Goal: Task Accomplishment & Management: Use online tool/utility

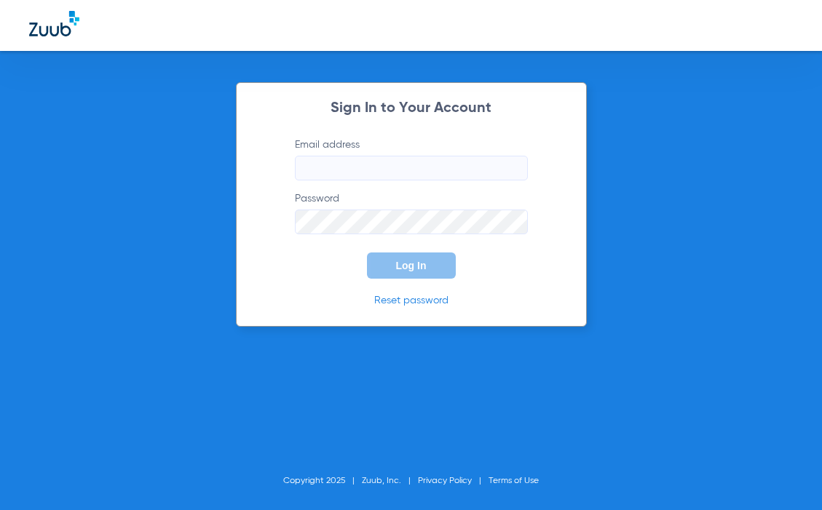
type input "[EMAIL_ADDRESS][DOMAIN_NAME]"
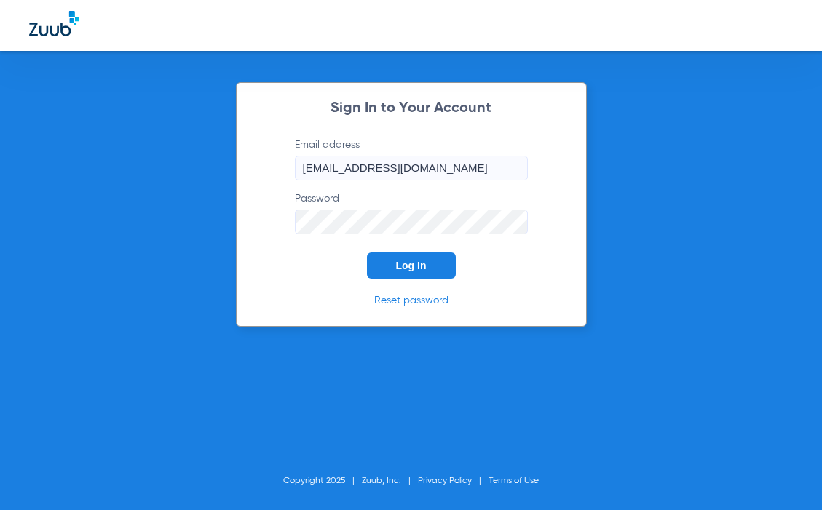
click at [432, 267] on button "Log In" at bounding box center [411, 266] width 89 height 26
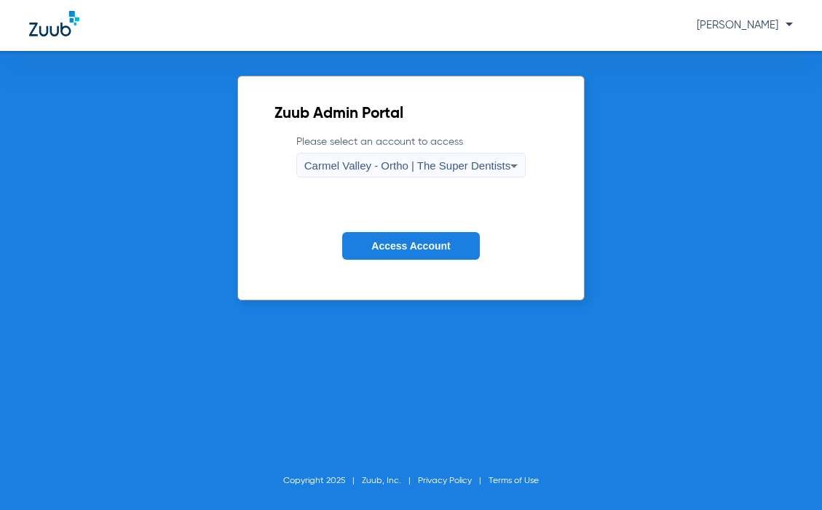
click at [472, 174] on div "Carmel Valley - Ortho | The Super Dentists" at bounding box center [407, 166] width 206 height 25
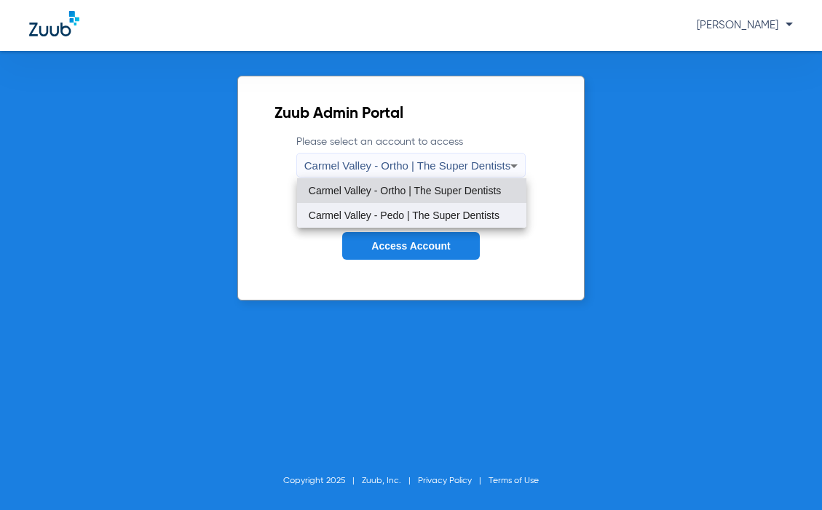
click at [440, 219] on span "Carmel Valley - Pedo | The Super Dentists" at bounding box center [404, 215] width 191 height 10
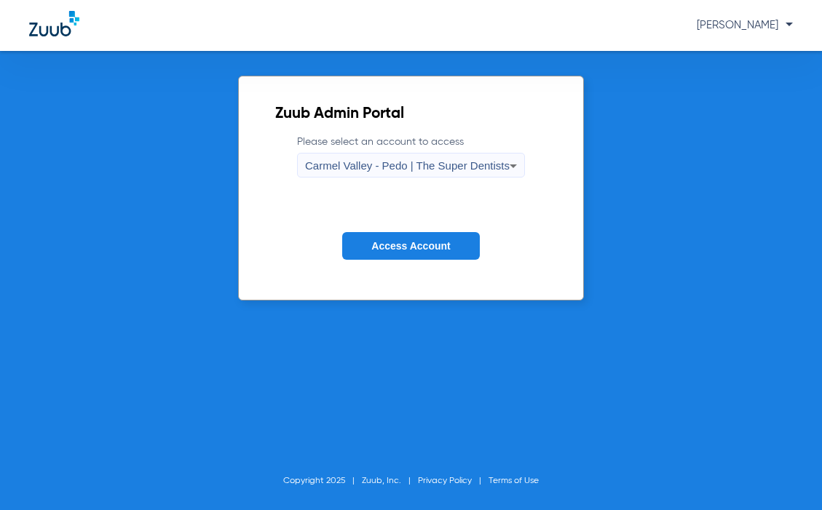
click at [422, 240] on span "Access Account" at bounding box center [410, 246] width 79 height 12
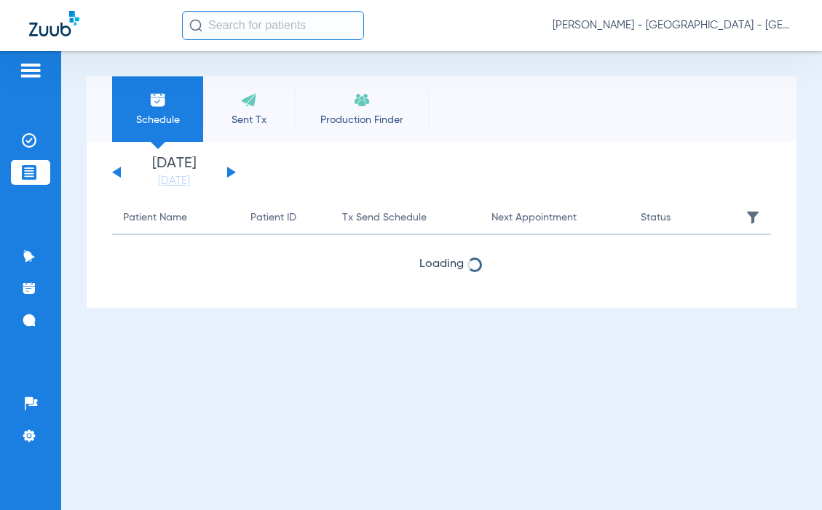
click at [243, 33] on input "text" at bounding box center [273, 25] width 182 height 29
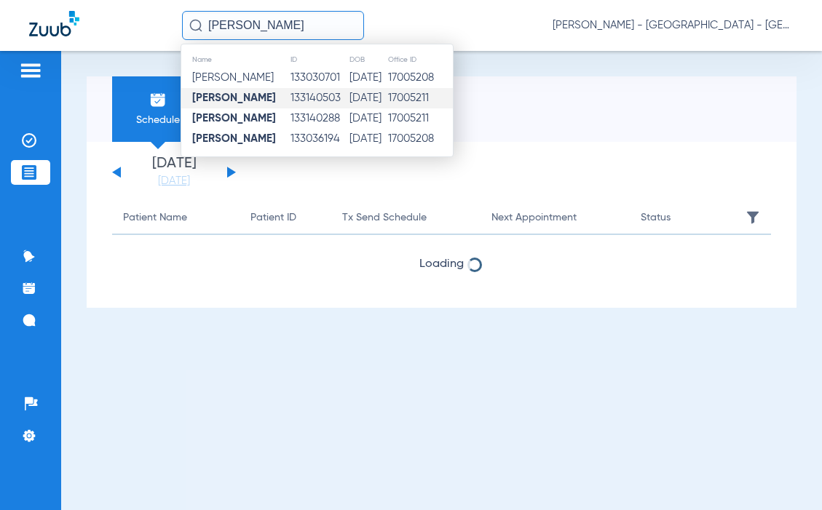
type input "[PERSON_NAME]"
click at [293, 100] on td "133140503" at bounding box center [319, 98] width 59 height 20
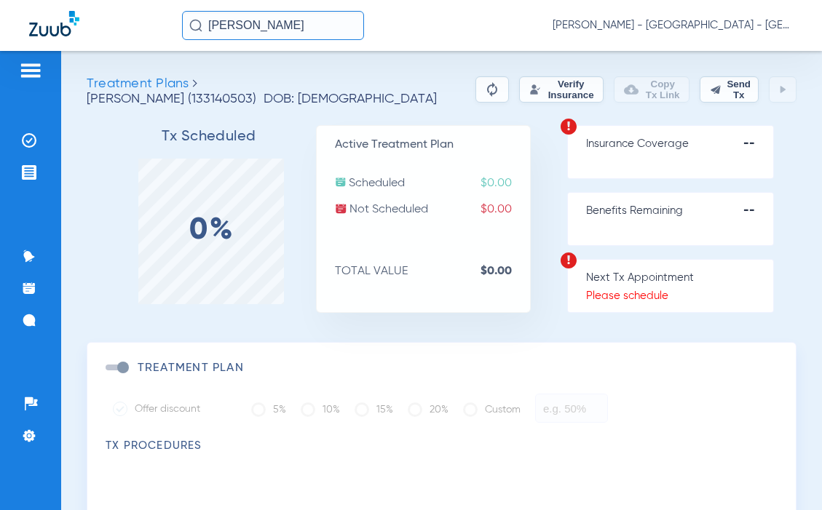
click at [522, 100] on button "Verify Insurance" at bounding box center [561, 89] width 84 height 26
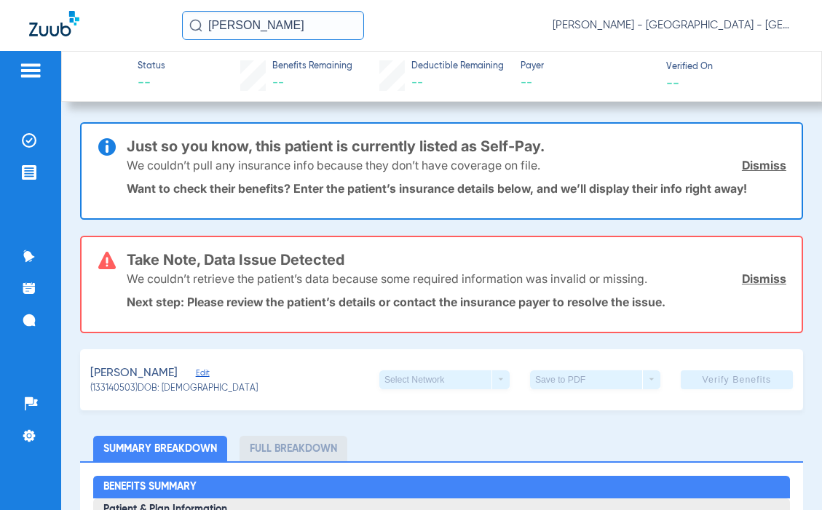
click at [283, 20] on input "[PERSON_NAME]" at bounding box center [273, 25] width 182 height 29
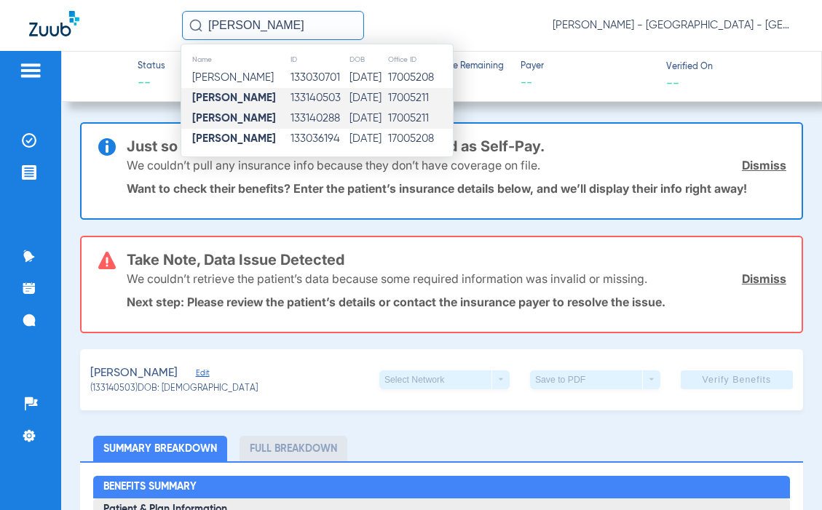
click at [298, 119] on td "133140288" at bounding box center [319, 118] width 59 height 20
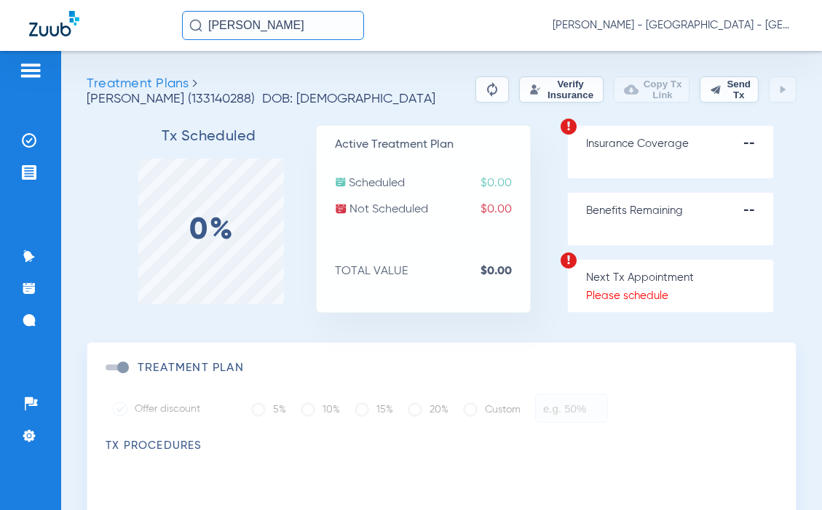
click at [519, 90] on button "Verify Insurance" at bounding box center [561, 89] width 84 height 26
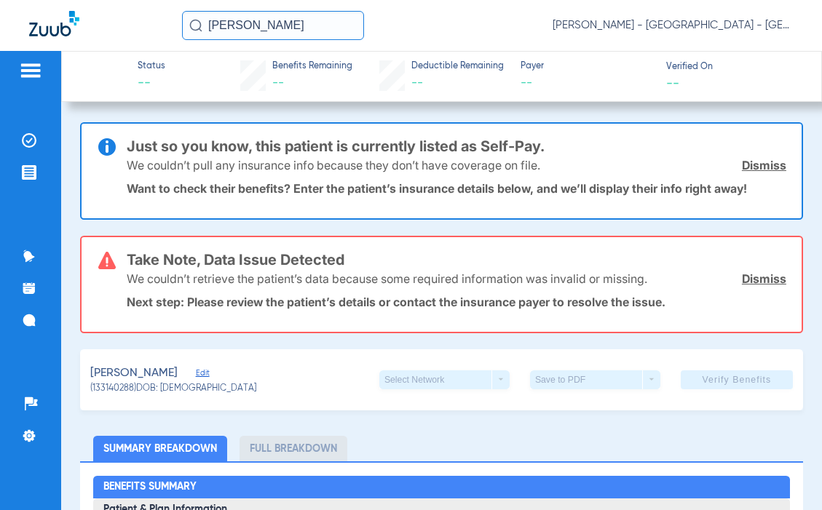
click at [281, 28] on input "[PERSON_NAME]" at bounding box center [273, 25] width 182 height 29
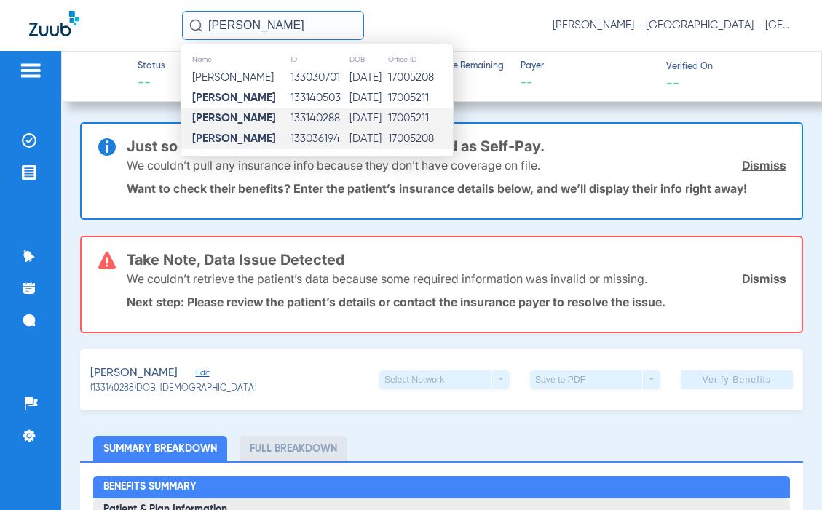
click at [349, 140] on td "[DATE]" at bounding box center [368, 139] width 38 height 20
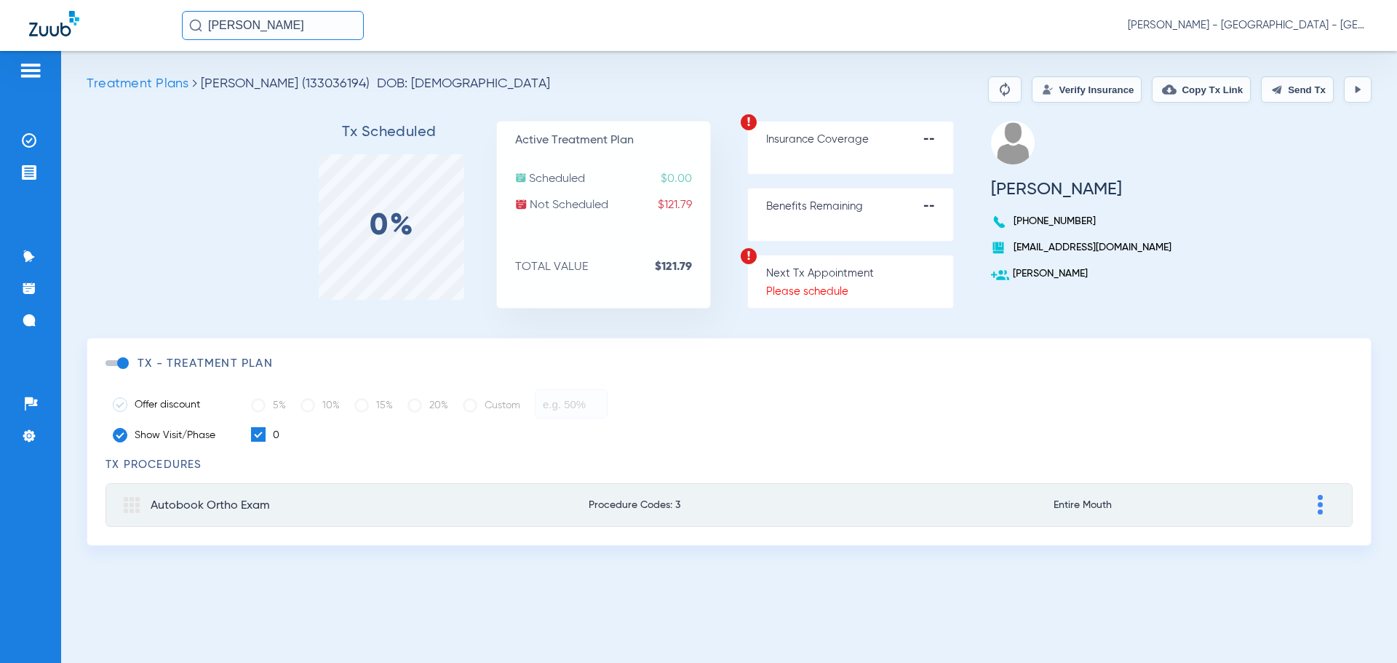
click at [821, 97] on button "Verify Insurance" at bounding box center [1087, 89] width 110 height 26
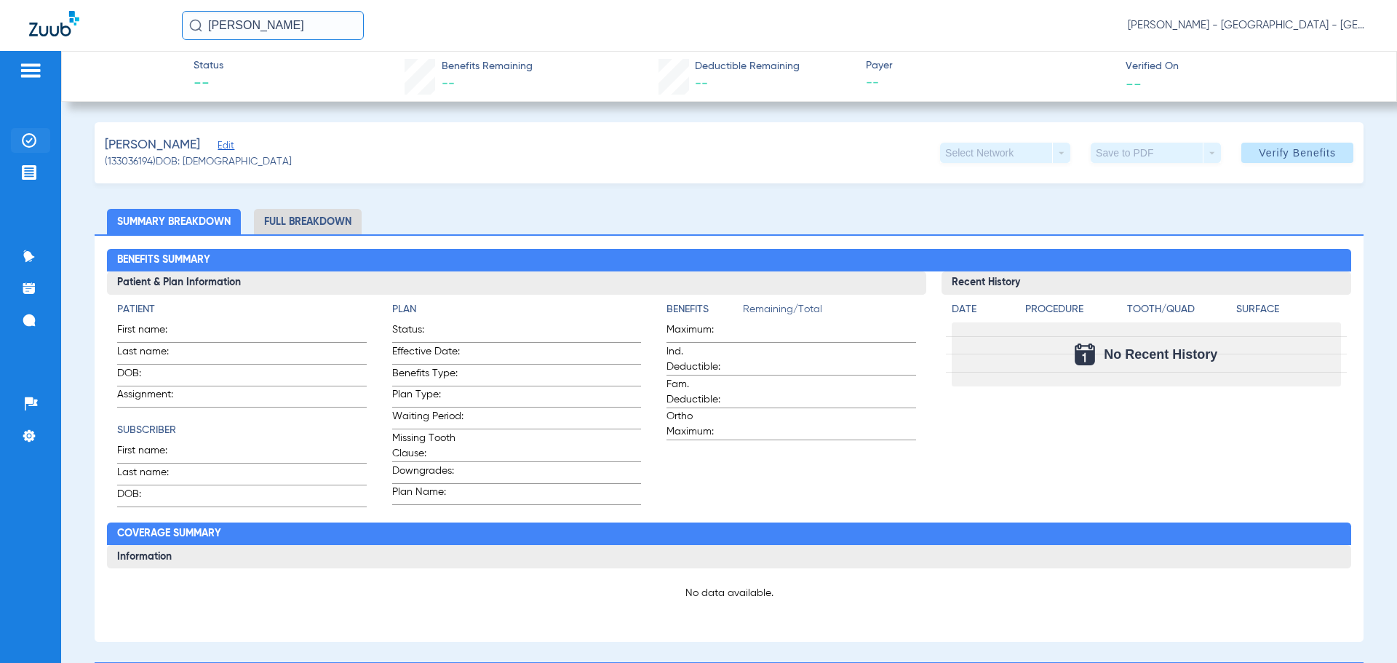
click at [33, 146] on img at bounding box center [29, 140] width 15 height 15
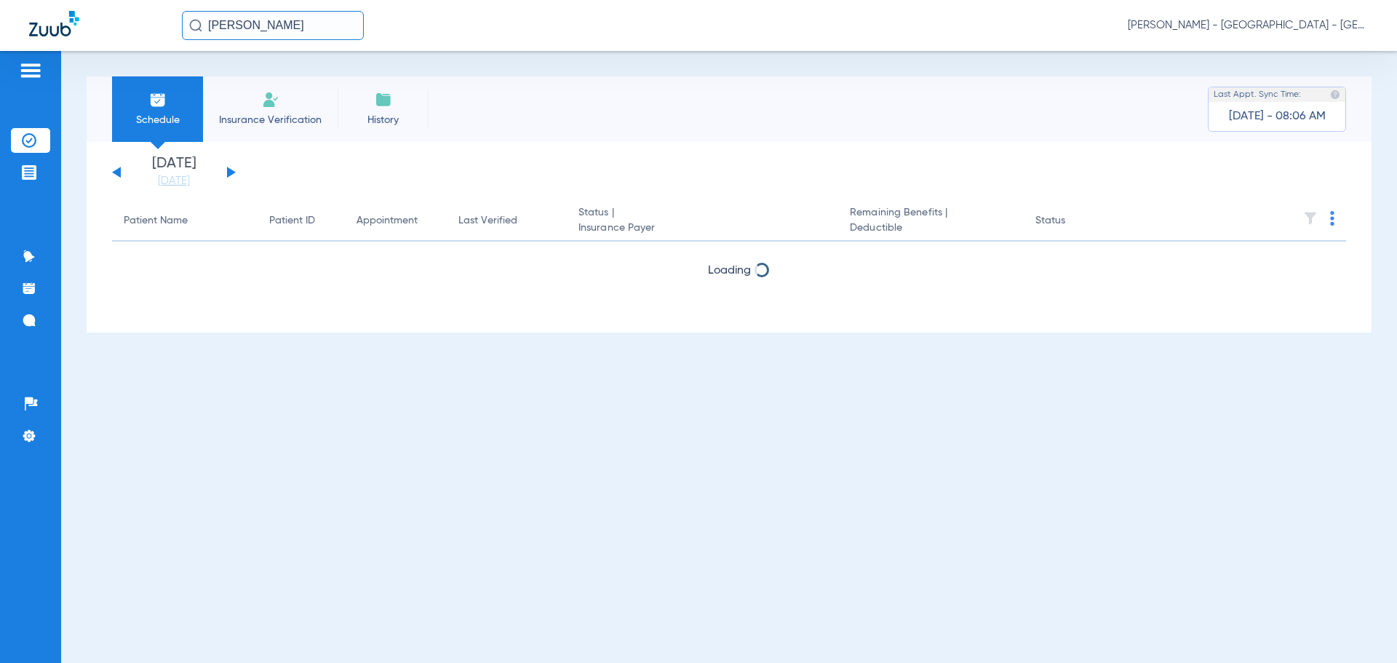
click at [287, 109] on li "Insurance Verification" at bounding box center [270, 109] width 135 height 66
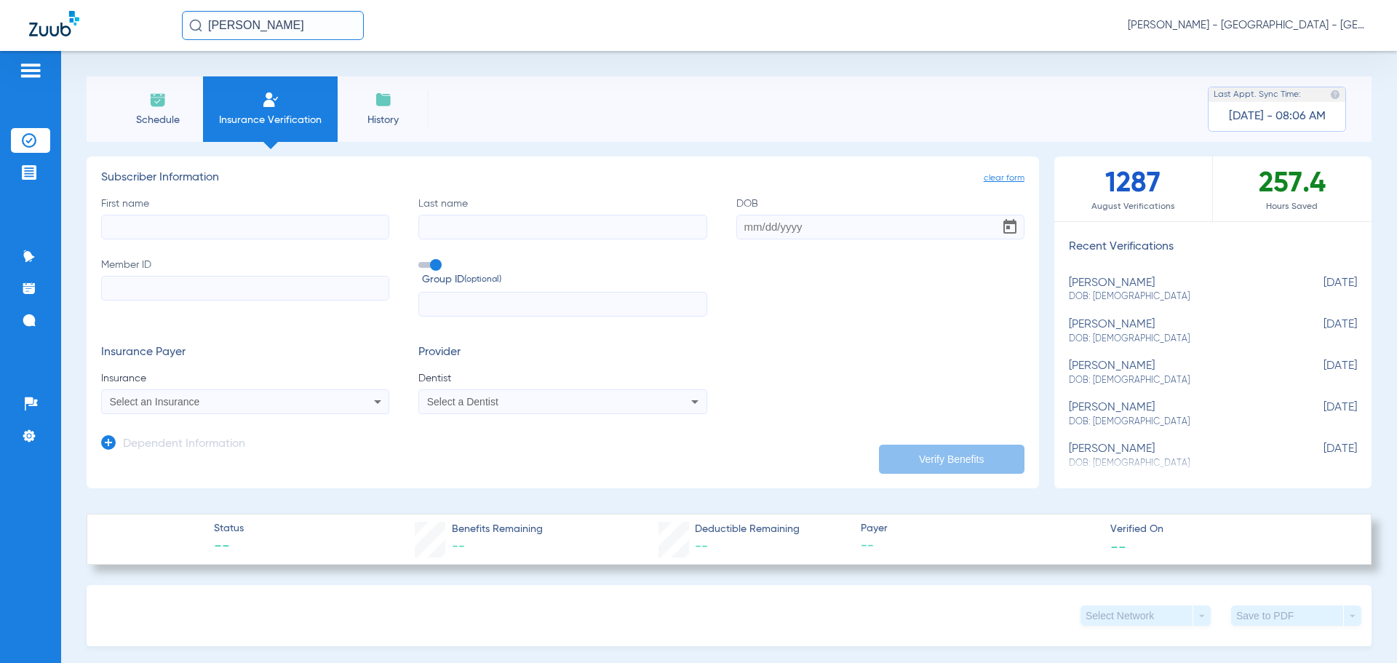
click at [233, 221] on input "First name" at bounding box center [245, 227] width 288 height 25
